Goal: Task Accomplishment & Management: Use online tool/utility

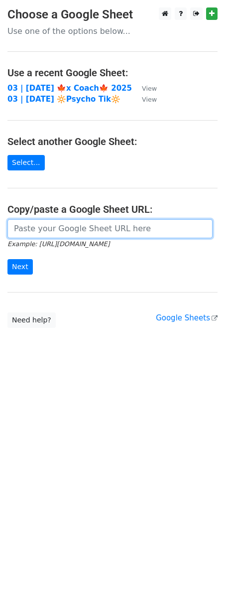
click at [62, 235] on input "url" at bounding box center [109, 228] width 205 height 19
paste input "https://docs.google.com/spreadsheets/d/1ctWZtNkyMQN8KK2j6wN0Q9gEPUUCjYIgwaCGxDc…"
type input "https://docs.google.com/spreadsheets/d/1ctWZtNkyMQN8KK2j6wN0Q9gEPUUCjYIgwaCGxDc…"
click at [7, 259] on input "Next" at bounding box center [19, 266] width 25 height 15
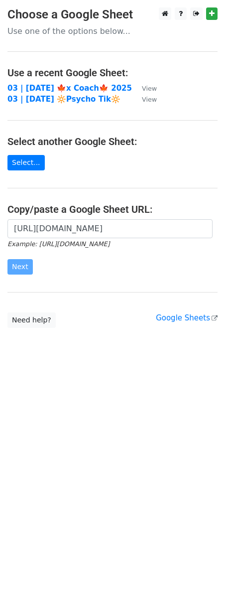
scroll to position [0, 0]
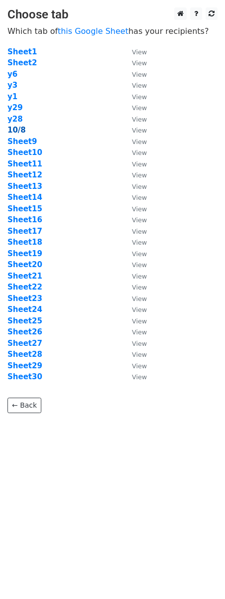
click at [13, 131] on strong "10/8" at bounding box center [16, 130] width 18 height 9
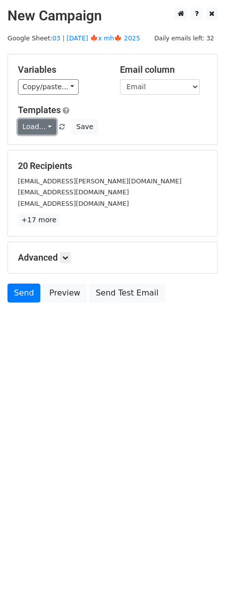
click at [41, 133] on link "Load..." at bounding box center [37, 126] width 38 height 15
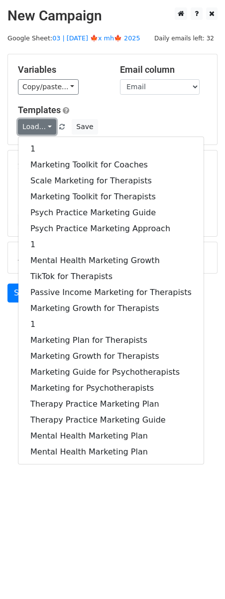
click at [41, 133] on link "Load..." at bounding box center [37, 126] width 38 height 15
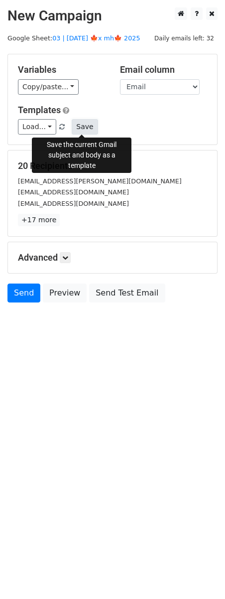
click at [87, 128] on button "Save" at bounding box center [85, 126] width 26 height 15
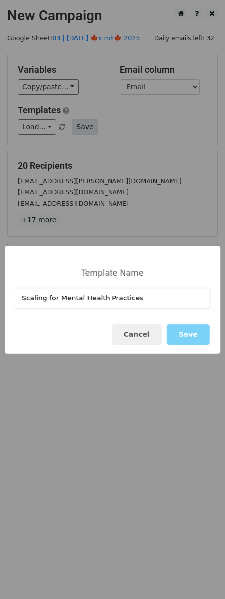
type input "Scaling for Mental Health Practices"
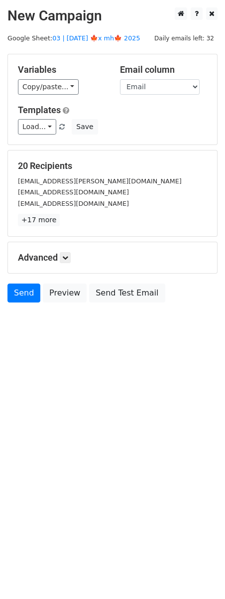
click at [73, 116] on div "Templates Load... Scaling for Mental Health Practices 1 Marketing Toolkit for C…" at bounding box center [112, 120] width 204 height 30
click at [78, 127] on button "Save" at bounding box center [85, 126] width 26 height 15
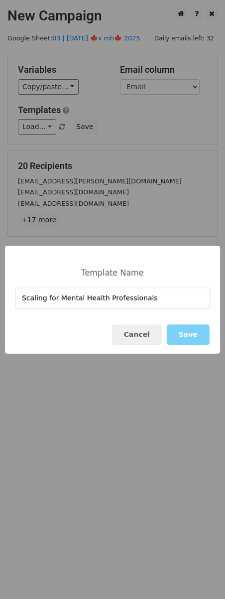
type input "Scaling for Mental Health Professionals"
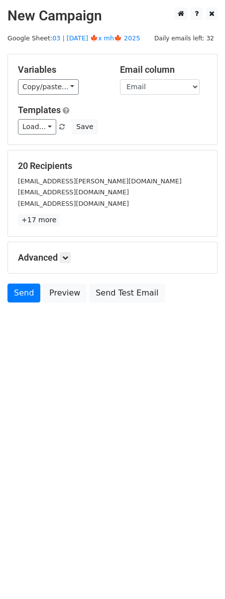
click at [68, 264] on div "Advanced Tracking Track Opens UTM Codes Track Clicks Filters Only include sprea…" at bounding box center [112, 257] width 209 height 31
click at [64, 254] on link at bounding box center [65, 257] width 11 height 11
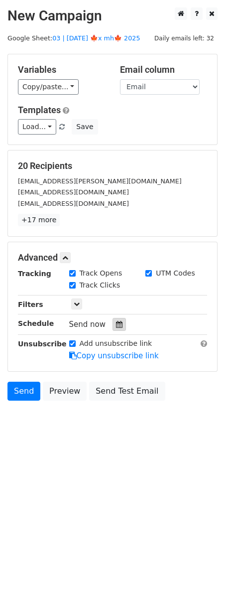
click at [116, 323] on icon at bounding box center [119, 324] width 6 height 7
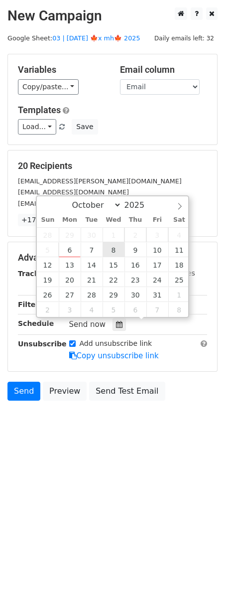
type input "2025-10-08 12:00"
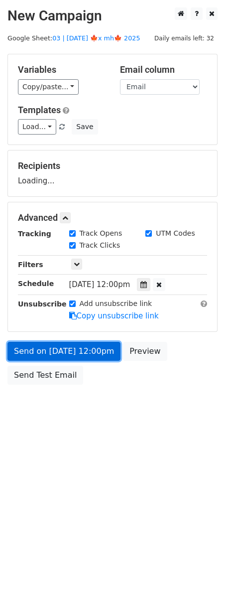
click at [99, 359] on link "Send on Oct 8 at 12:00pm" at bounding box center [63, 351] width 113 height 19
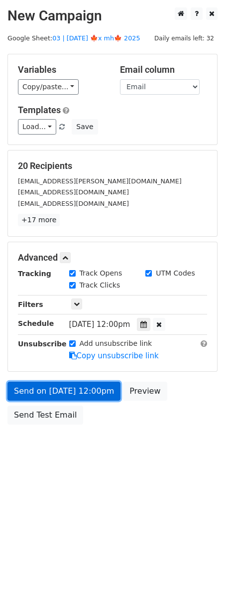
click at [54, 391] on link "Send on Oct 8 at 12:00pm" at bounding box center [63, 391] width 113 height 19
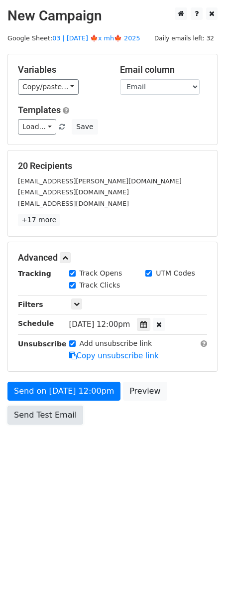
click at [52, 416] on link "Send Test Email" at bounding box center [45, 415] width 76 height 19
